Goal: Find contact information: Find contact information

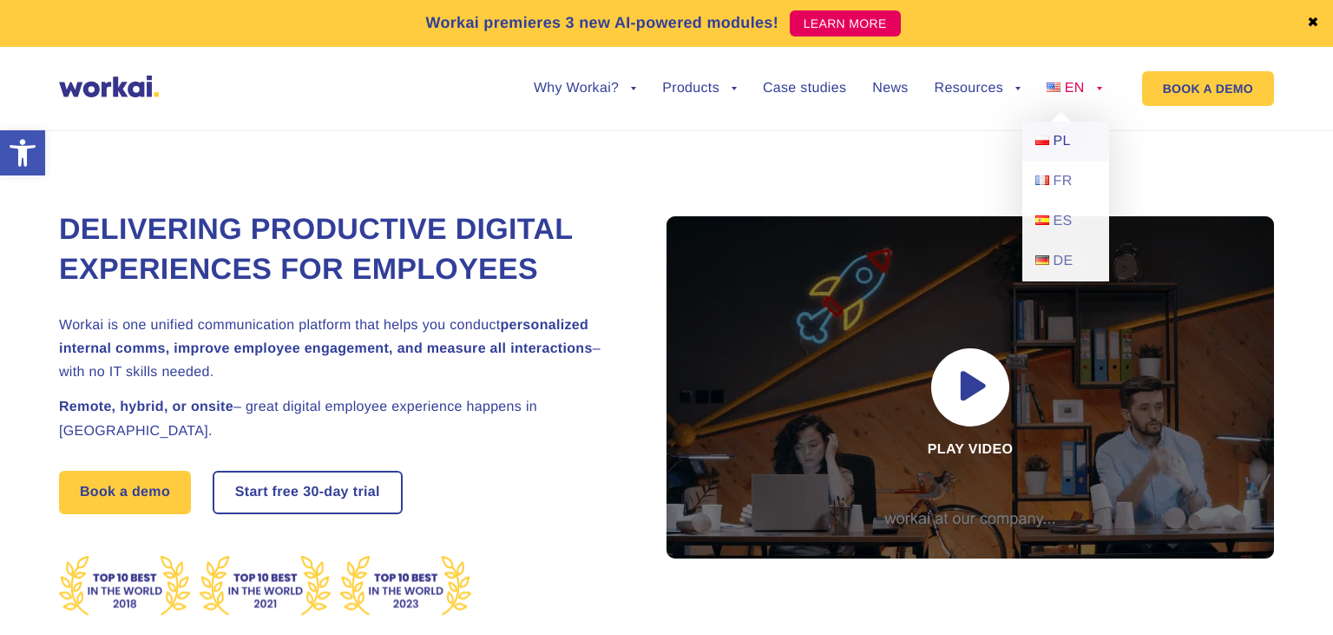
click at [1059, 135] on span "PL" at bounding box center [1062, 141] width 17 height 15
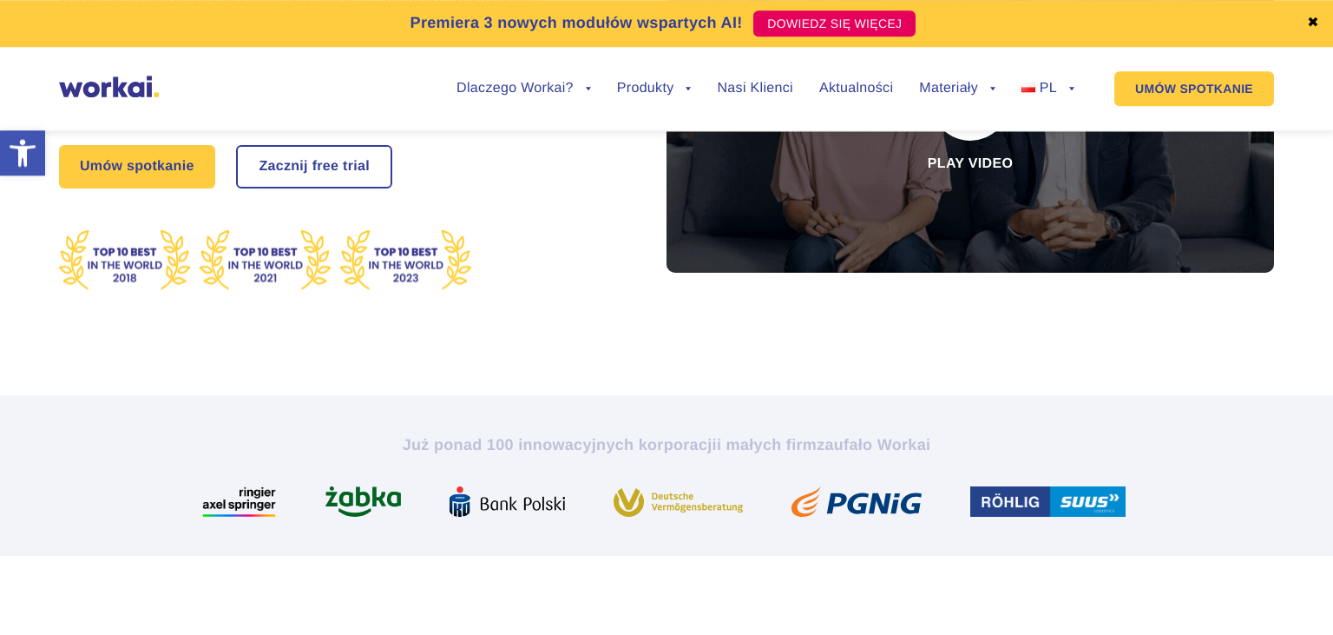
scroll to position [298, 0]
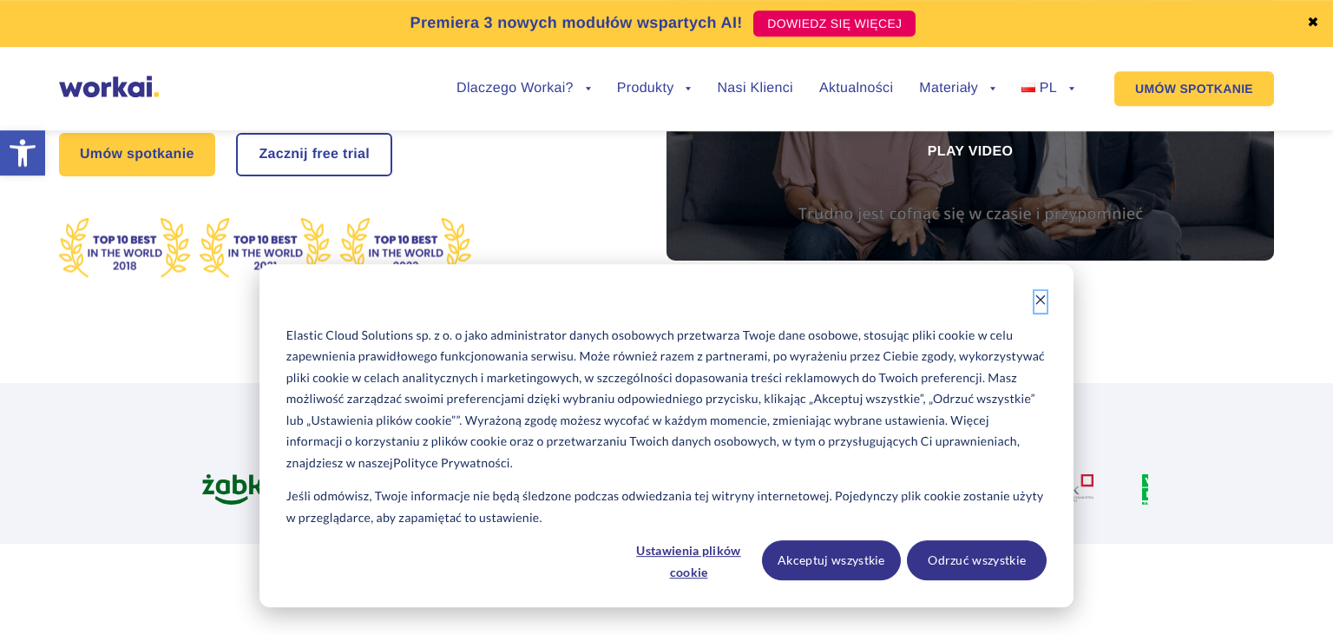
click at [1039, 306] on icon "Dismiss cookie banner" at bounding box center [1041, 299] width 12 height 12
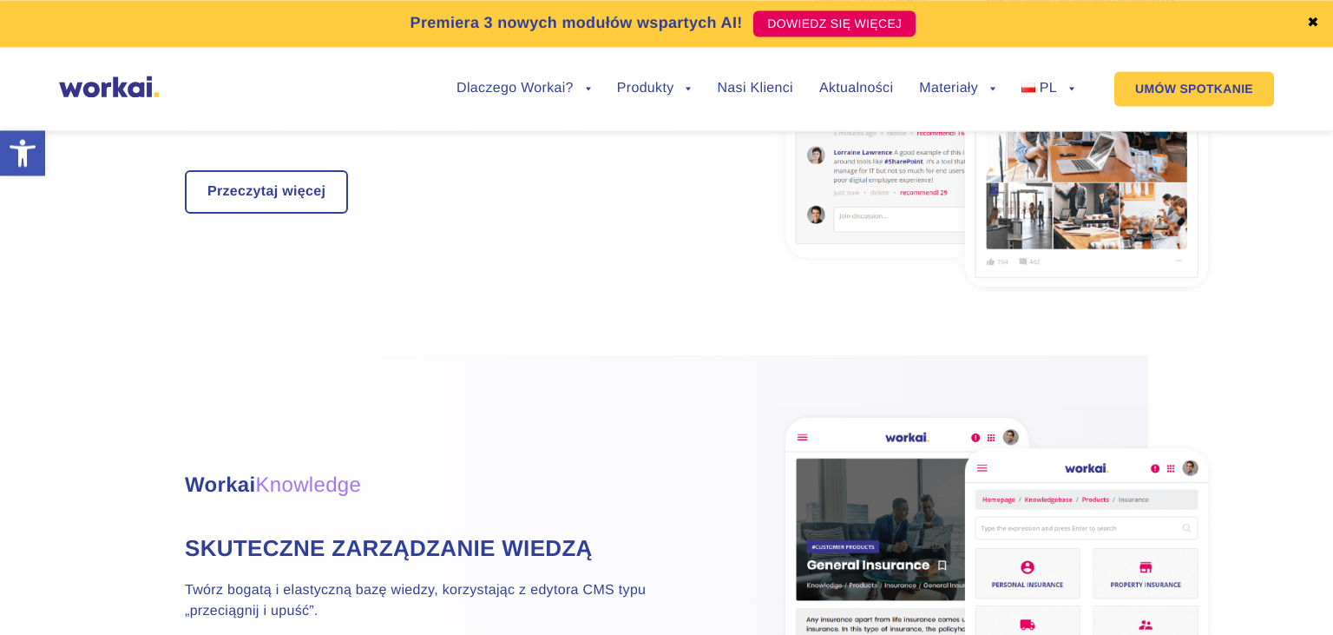
scroll to position [2067, 0]
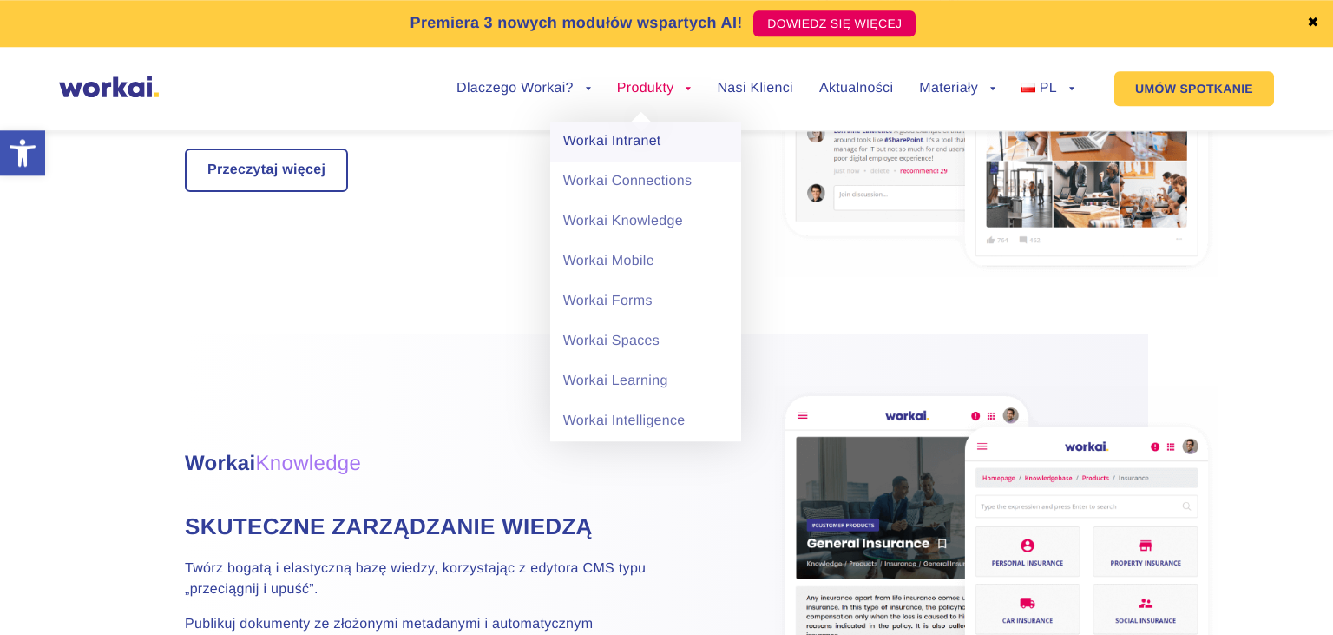
click at [666, 150] on link "Workai Intranet" at bounding box center [645, 142] width 191 height 40
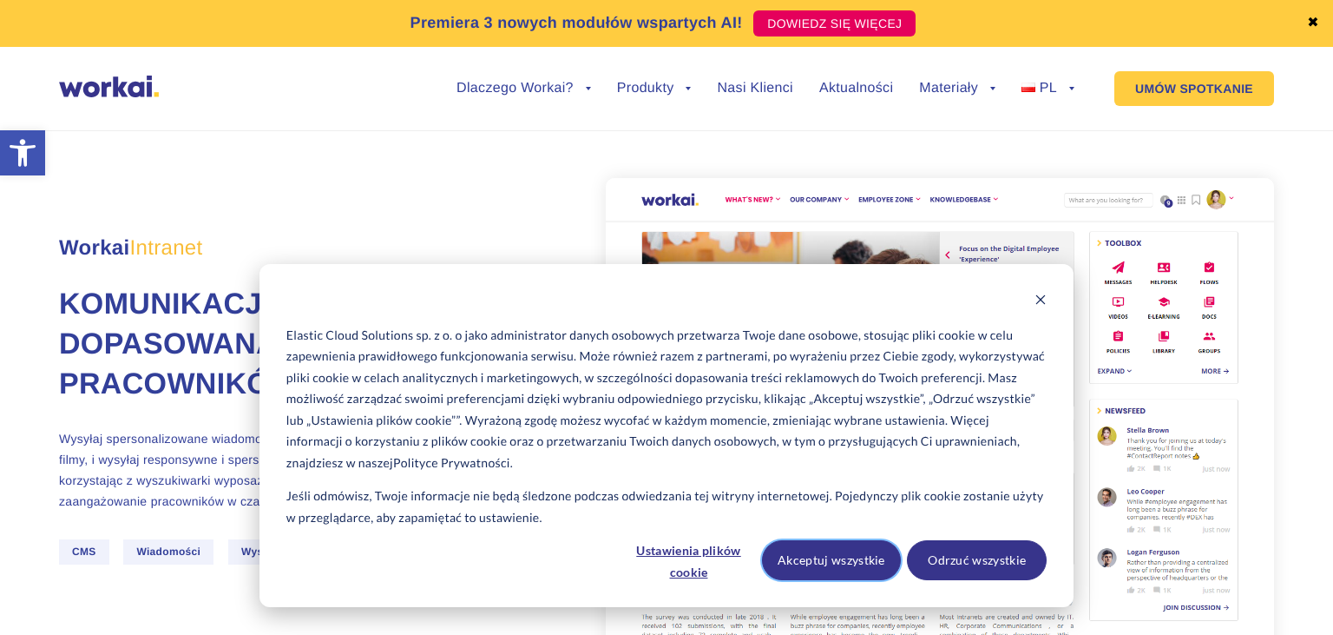
click at [807, 557] on button "Akceptuj wszystkie" at bounding box center [832, 560] width 140 height 40
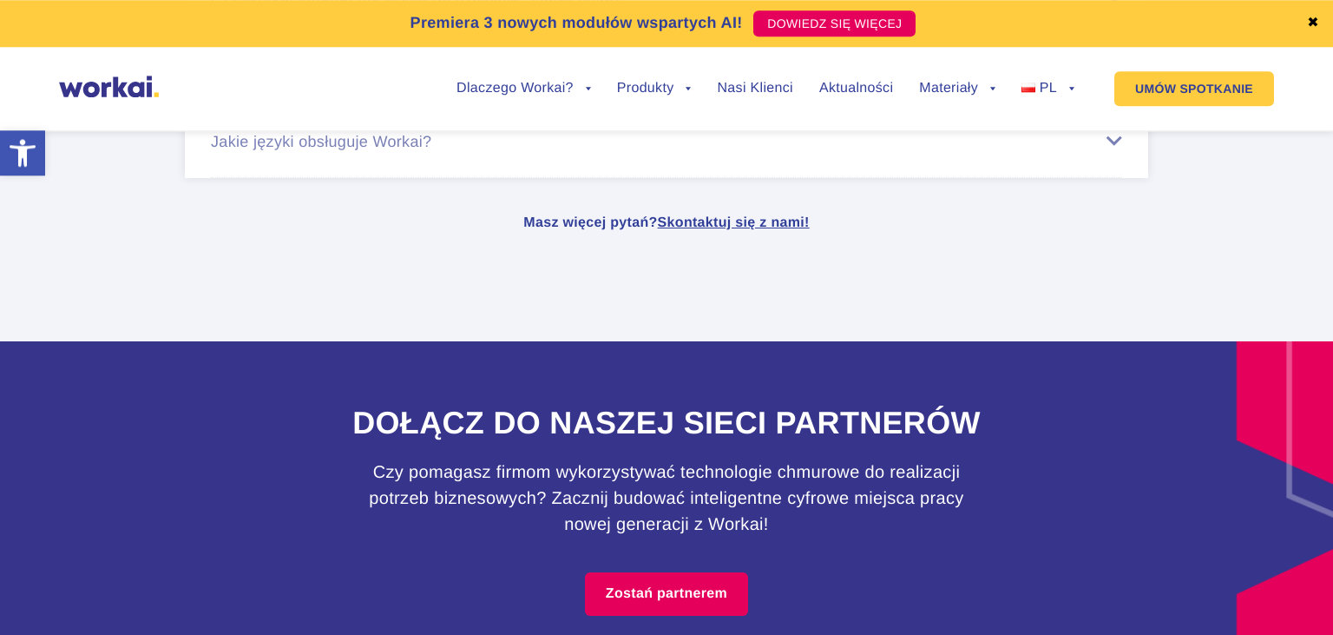
scroll to position [7918, 0]
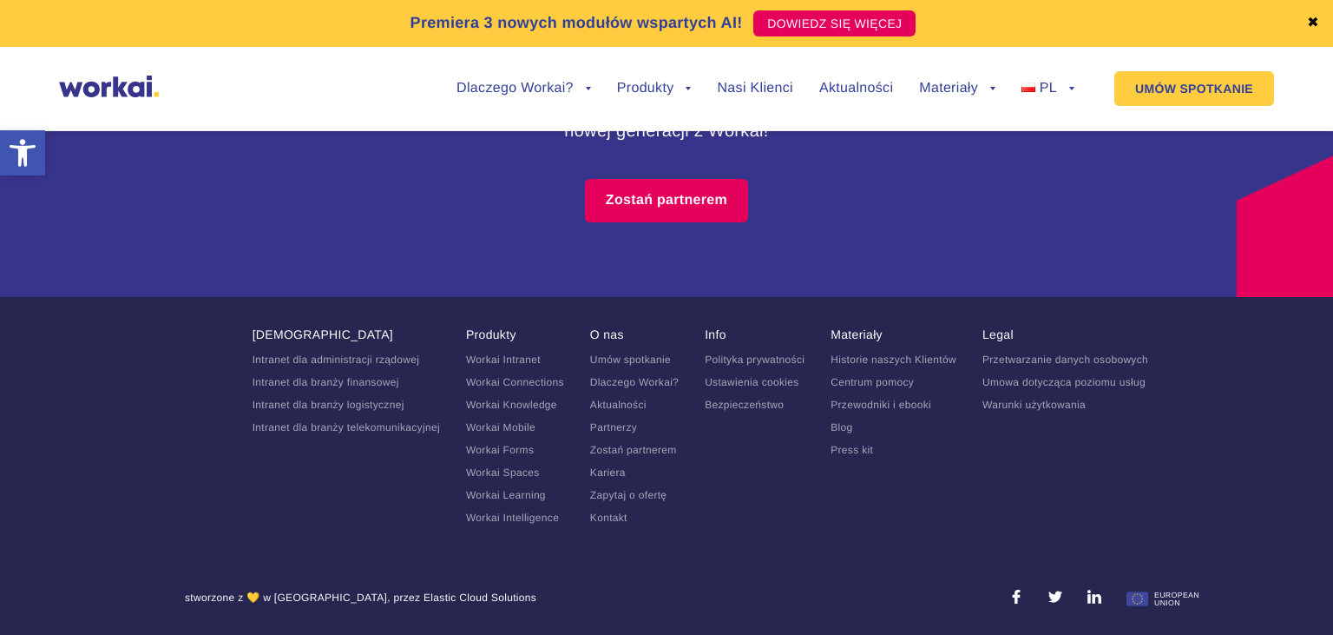
click at [610, 520] on link "Kontakt" at bounding box center [608, 517] width 37 height 12
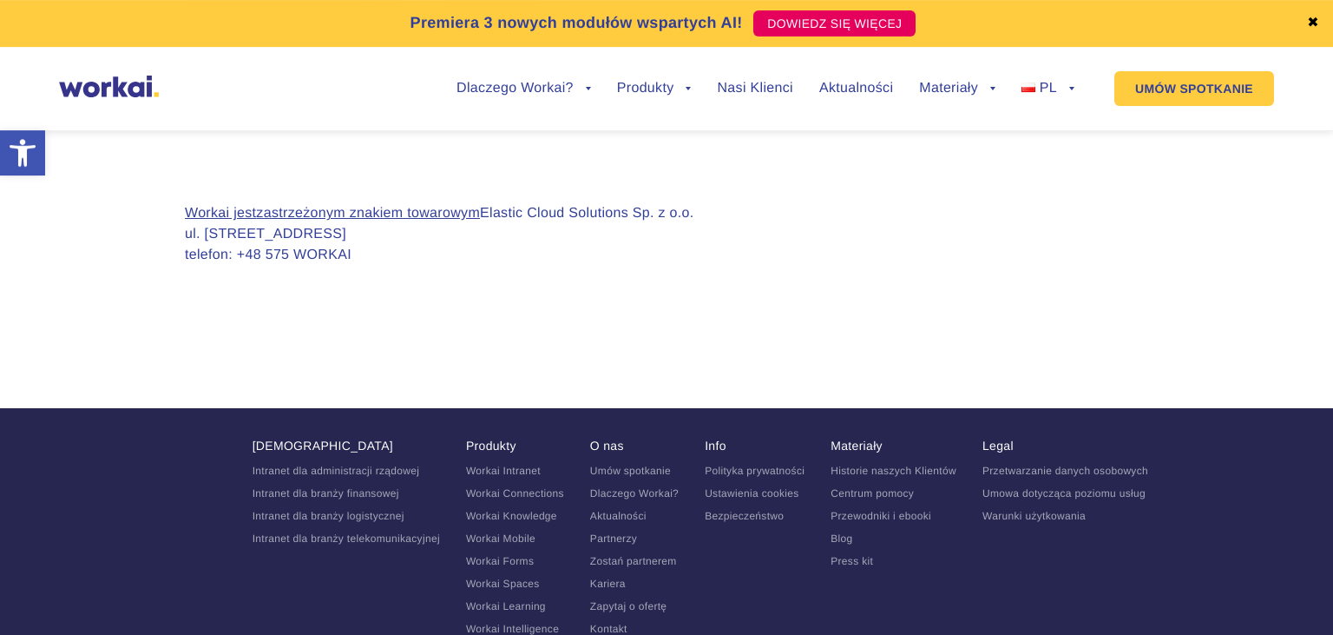
scroll to position [1765, 0]
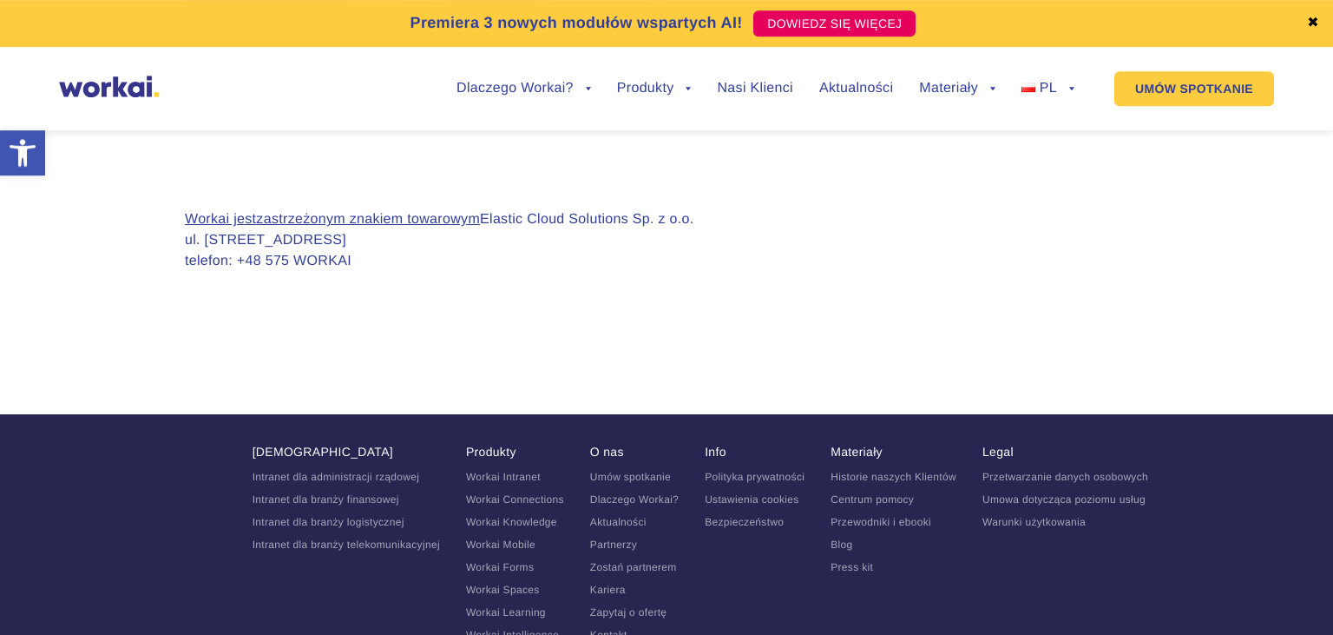
drag, startPoint x: 700, startPoint y: 212, endPoint x: 489, endPoint y: 202, distance: 211.2
click at [489, 202] on section "Workai jest zastrzeżonym znakiem towarowym Elastic Cloud Solutions Sp. z o.o. u…" at bounding box center [666, 254] width 1333 height 264
